Goal: Task Accomplishment & Management: Use online tool/utility

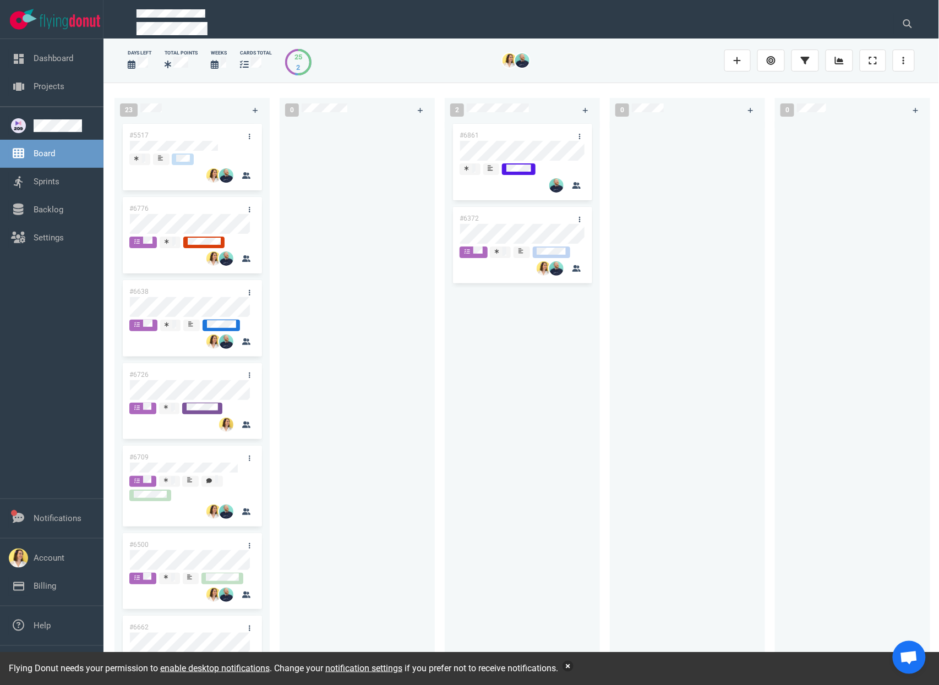
click at [573, 669] on button "button" at bounding box center [567, 666] width 11 height 11
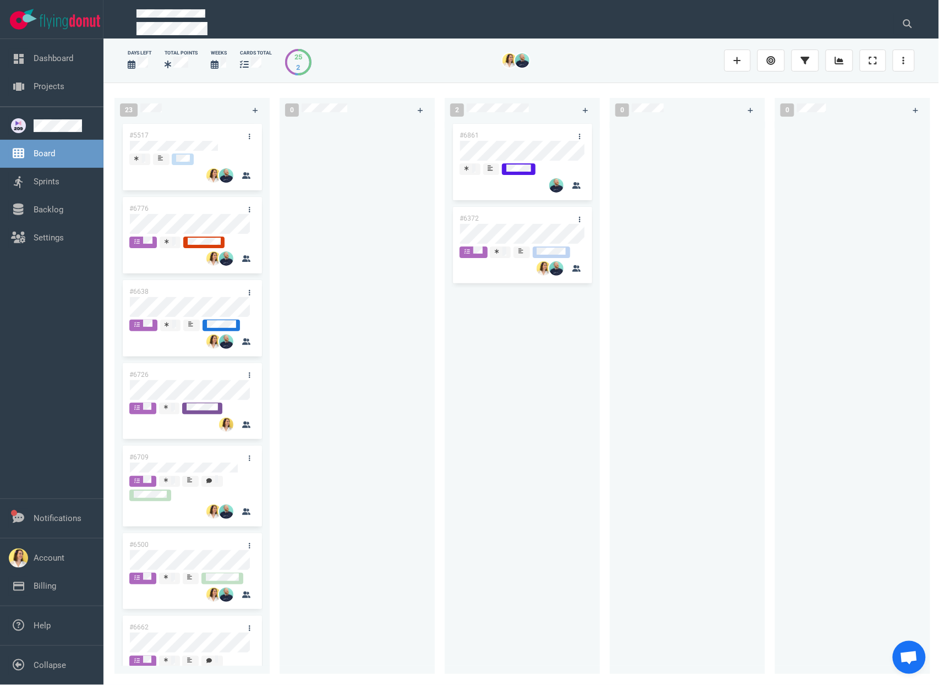
click at [466, 444] on div "#6861 #6372" at bounding box center [522, 392] width 142 height 540
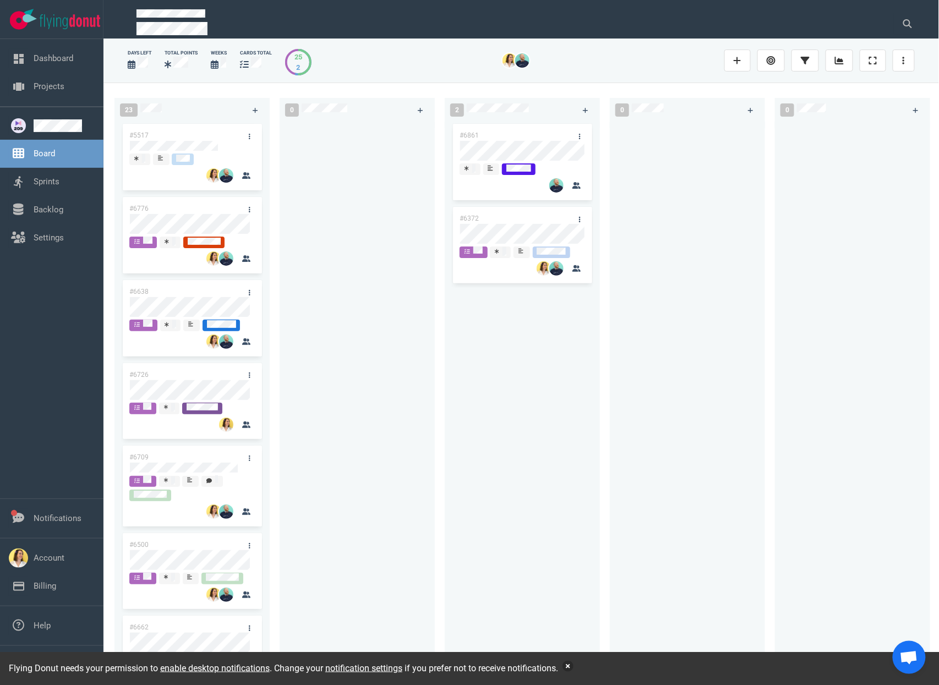
click at [573, 668] on button "button" at bounding box center [567, 666] width 11 height 11
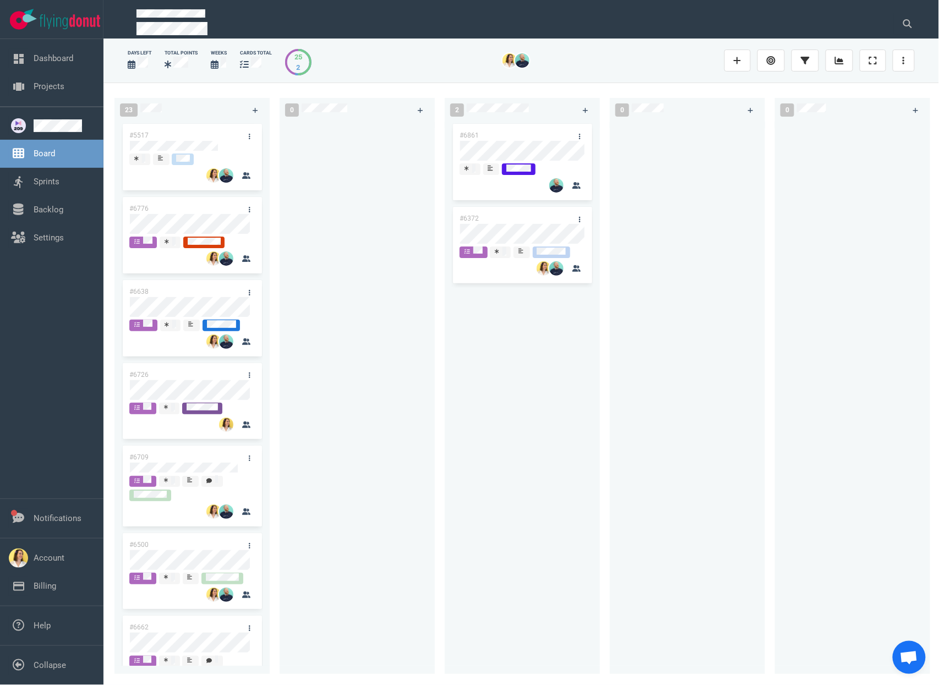
click at [362, 280] on div at bounding box center [357, 392] width 142 height 540
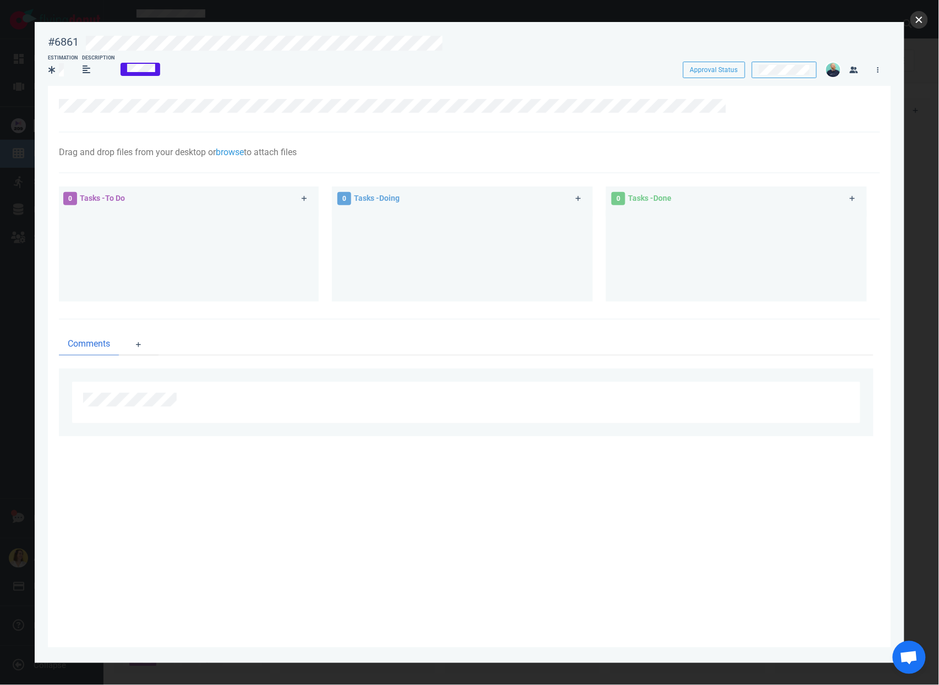
click at [914, 20] on button "close" at bounding box center [919, 20] width 18 height 18
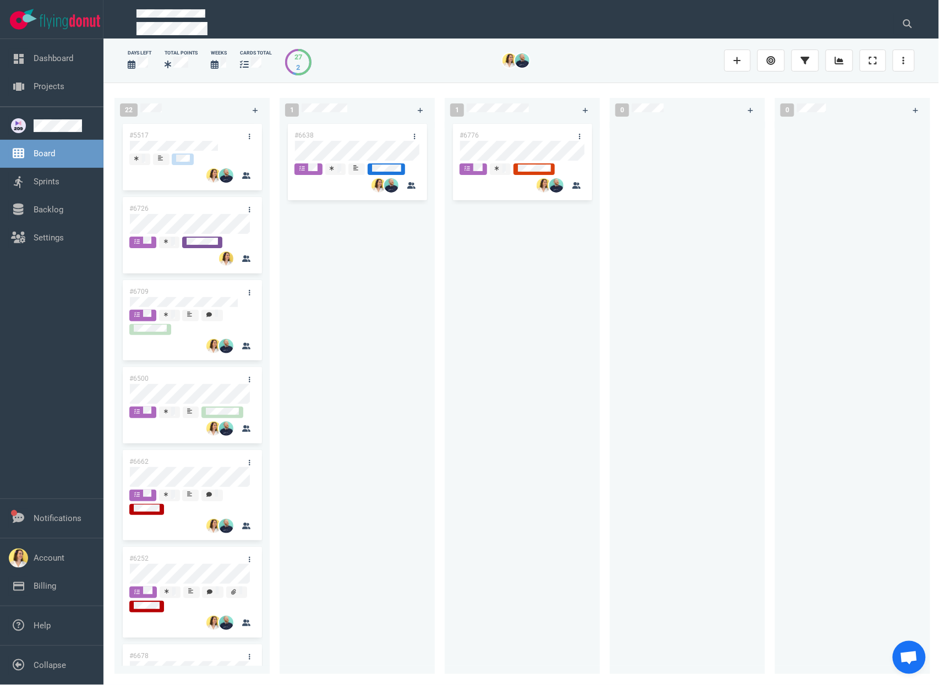
click at [337, 274] on div "#6638" at bounding box center [357, 392] width 142 height 540
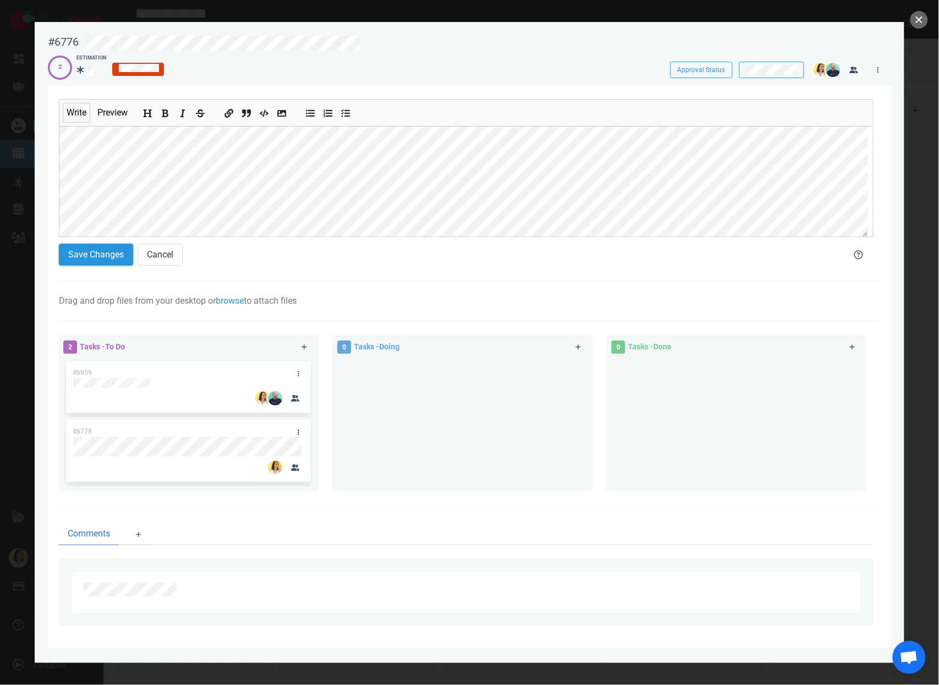
click at [105, 254] on button "Save Changes" at bounding box center [96, 255] width 74 height 22
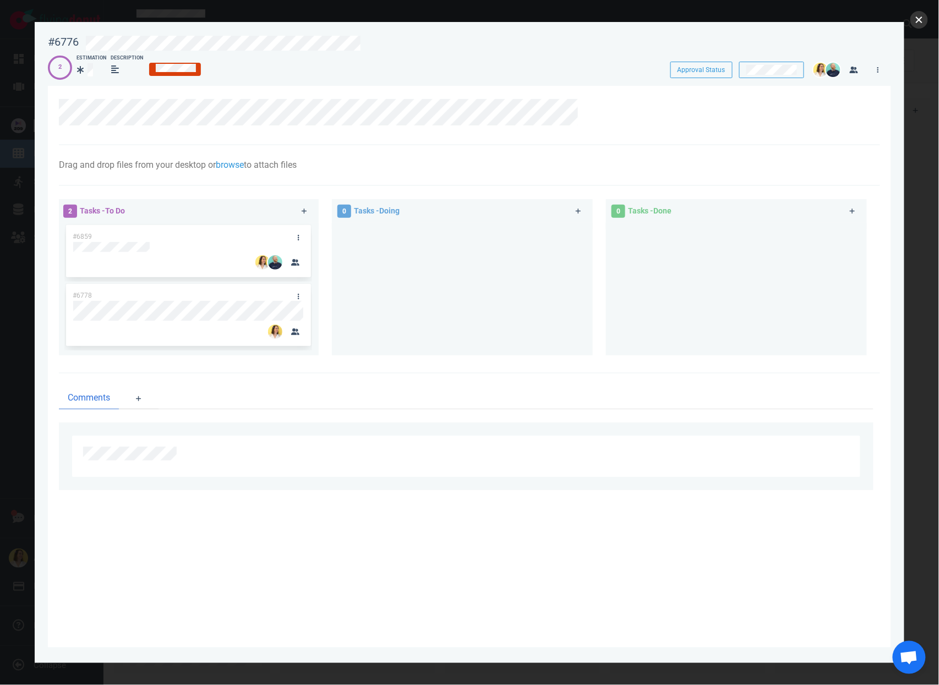
click at [918, 18] on button "close" at bounding box center [919, 20] width 18 height 18
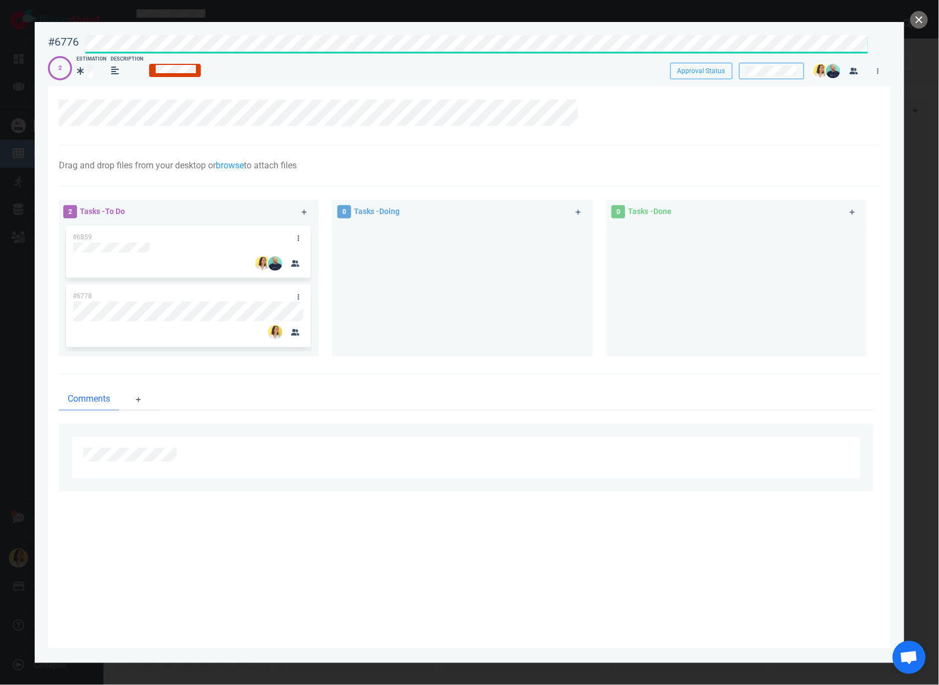
click at [70, 37] on div "#6776 Approval Status" at bounding box center [469, 42] width 856 height 27
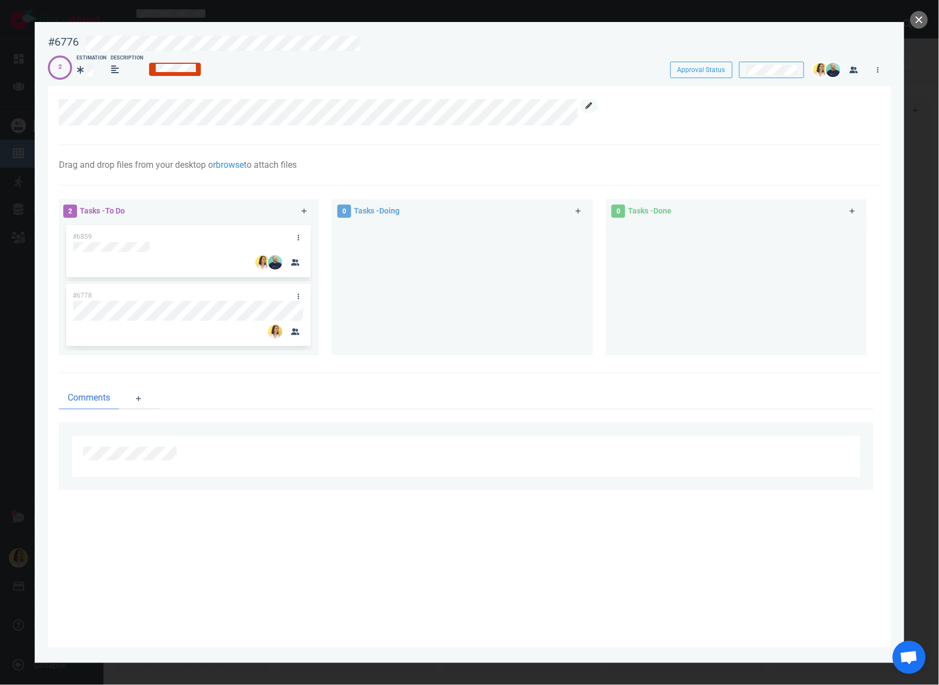
click at [587, 109] on icon at bounding box center [589, 105] width 7 height 7
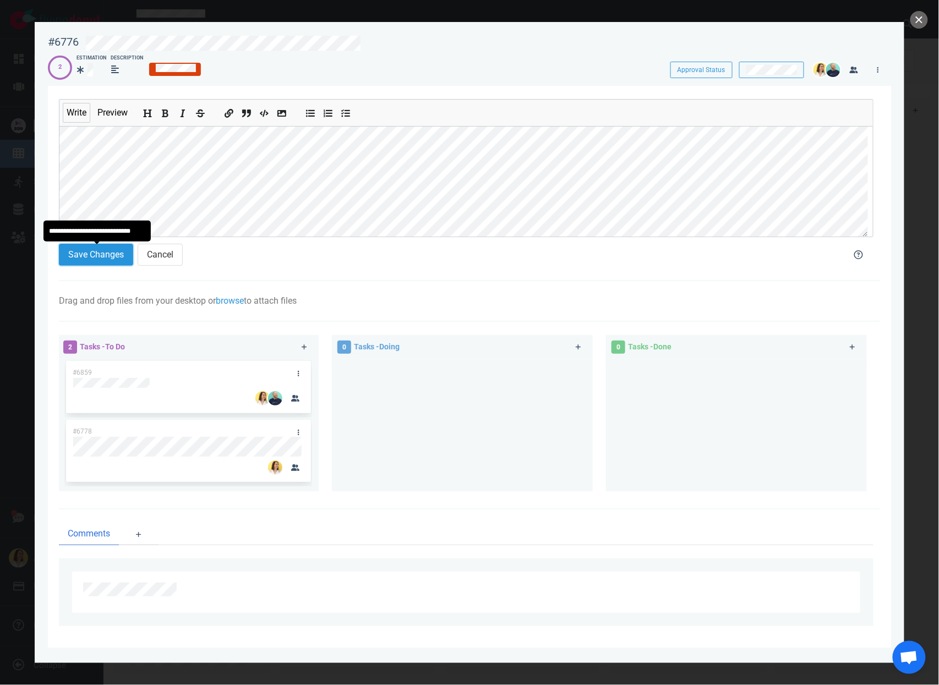
click at [108, 247] on button "Save Changes" at bounding box center [96, 255] width 74 height 22
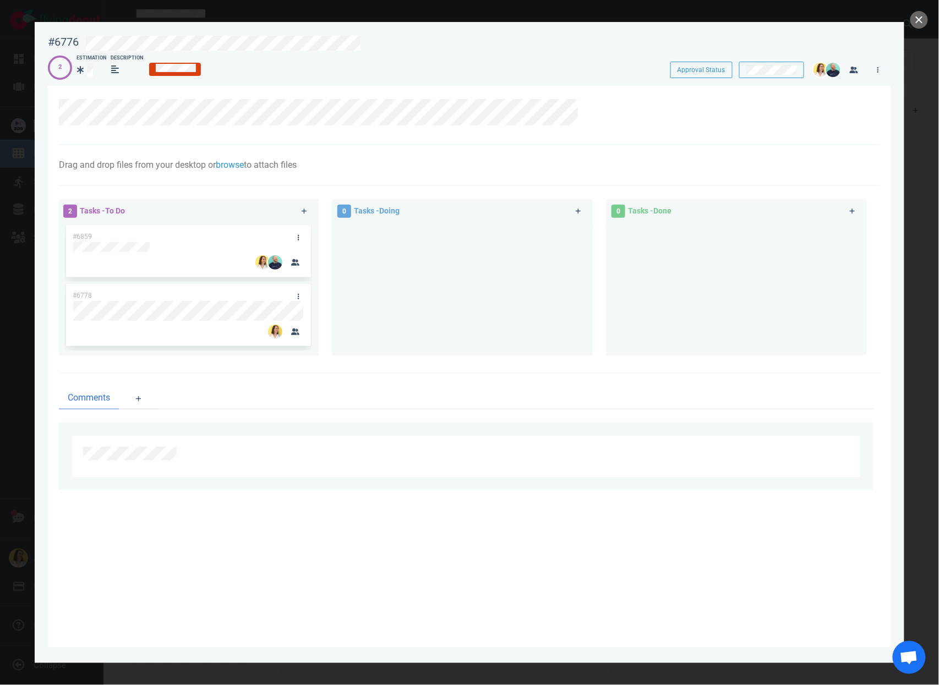
click at [610, 314] on div at bounding box center [736, 289] width 261 height 133
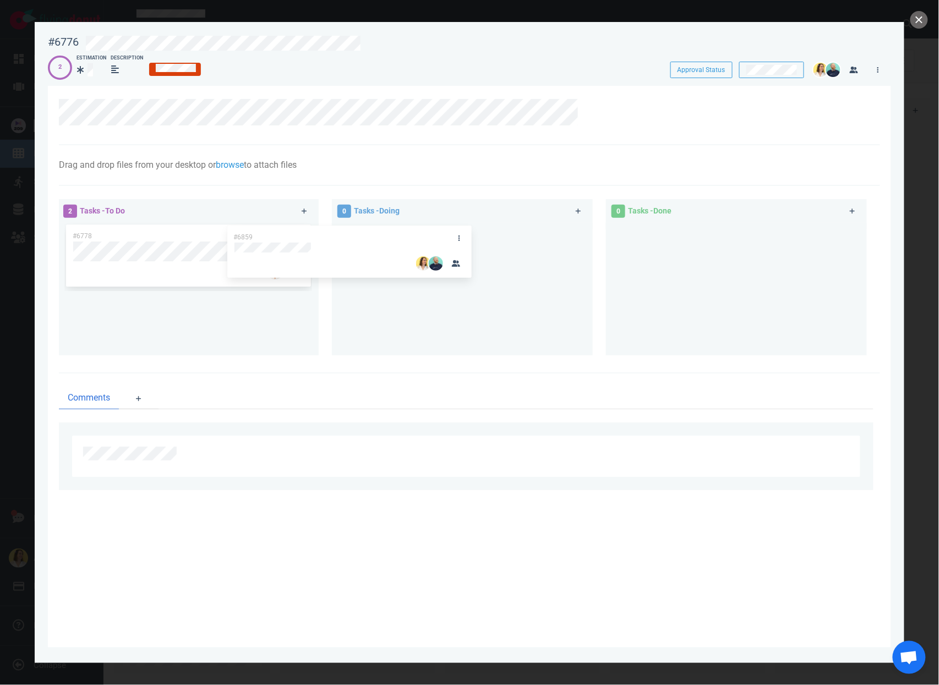
drag, startPoint x: 378, startPoint y: 238, endPoint x: 559, endPoint y: 238, distance: 181.1
click at [559, 238] on div "2 Tasks - To Do #6859 #6778 #6859 0 Tasks - Doing 0 Tasks - Done" at bounding box center [466, 279] width 828 height 173
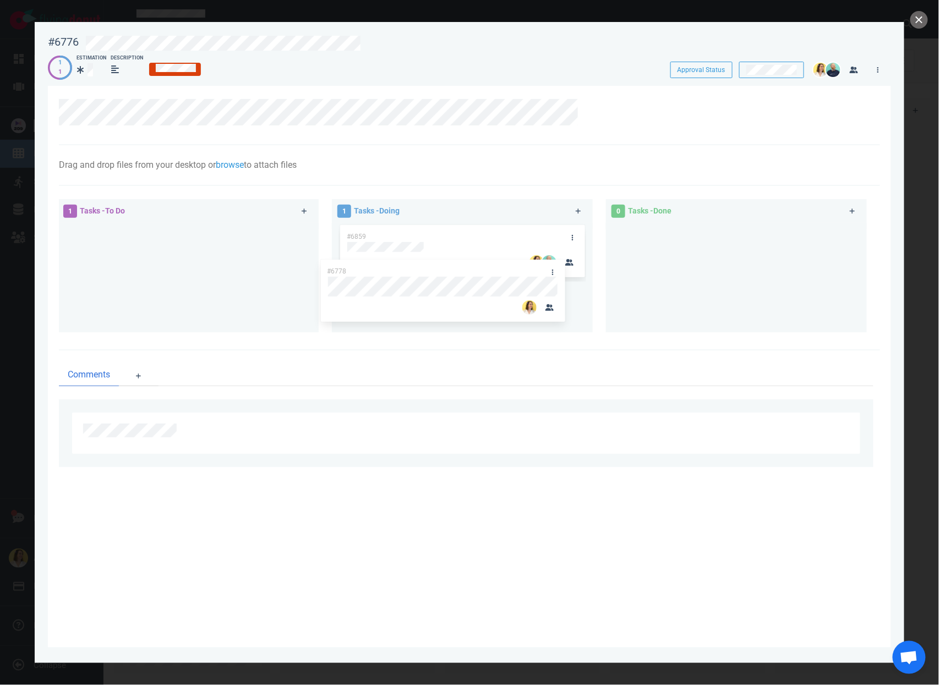
drag, startPoint x: 240, startPoint y: 231, endPoint x: 494, endPoint y: 266, distance: 256.7
click at [494, 266] on div "1 Tasks - To Do #6778 #6778 1 Tasks - Doing #6859 0 Tasks - Done" at bounding box center [466, 268] width 828 height 151
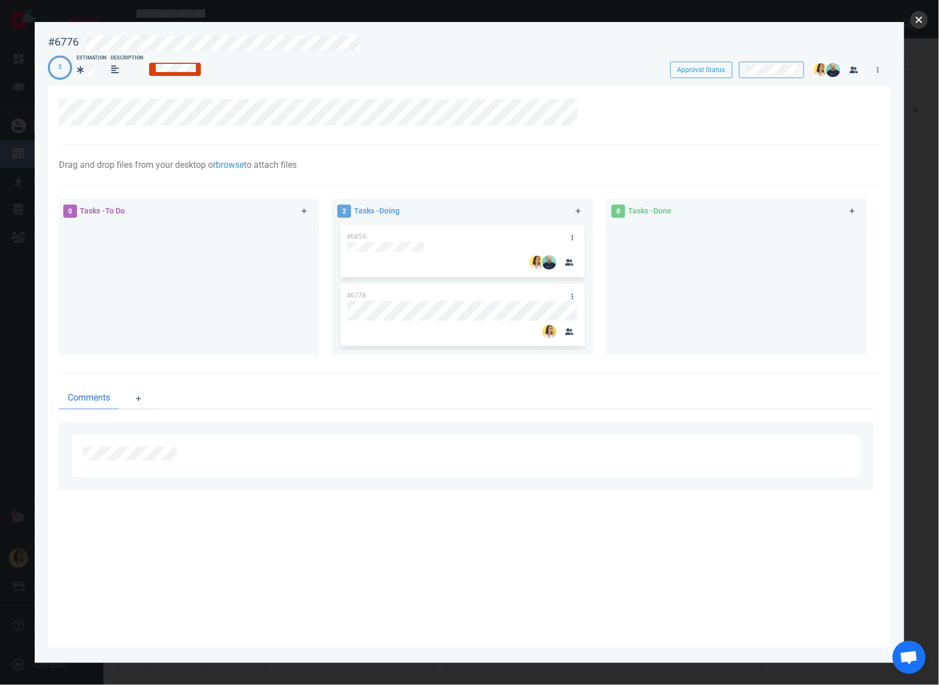
click at [916, 16] on button "close" at bounding box center [919, 20] width 18 height 18
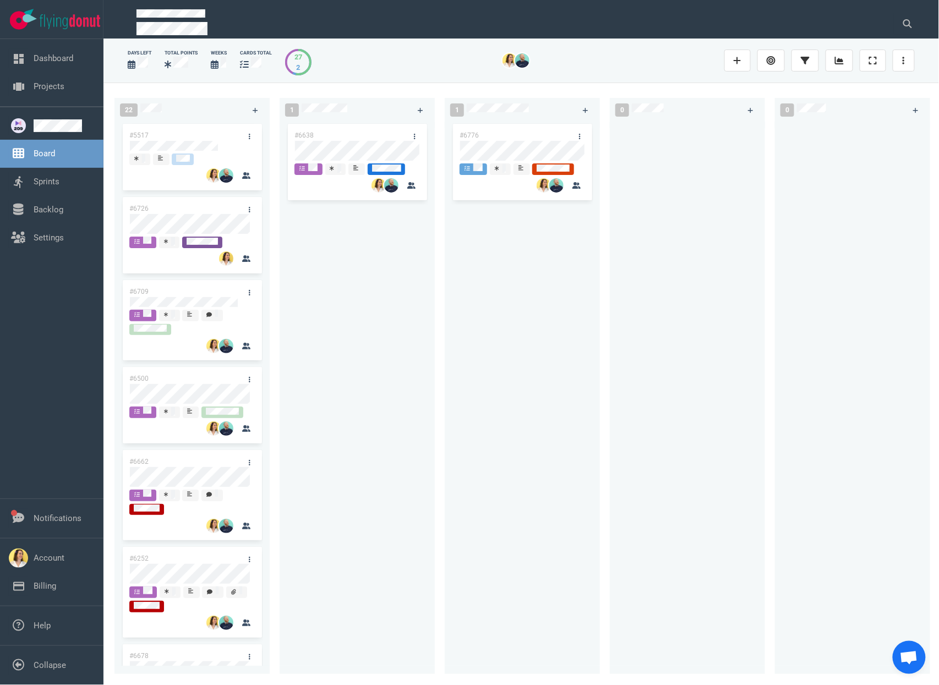
click at [360, 237] on div "#6638" at bounding box center [357, 392] width 142 height 540
